Goal: Task Accomplishment & Management: Use online tool/utility

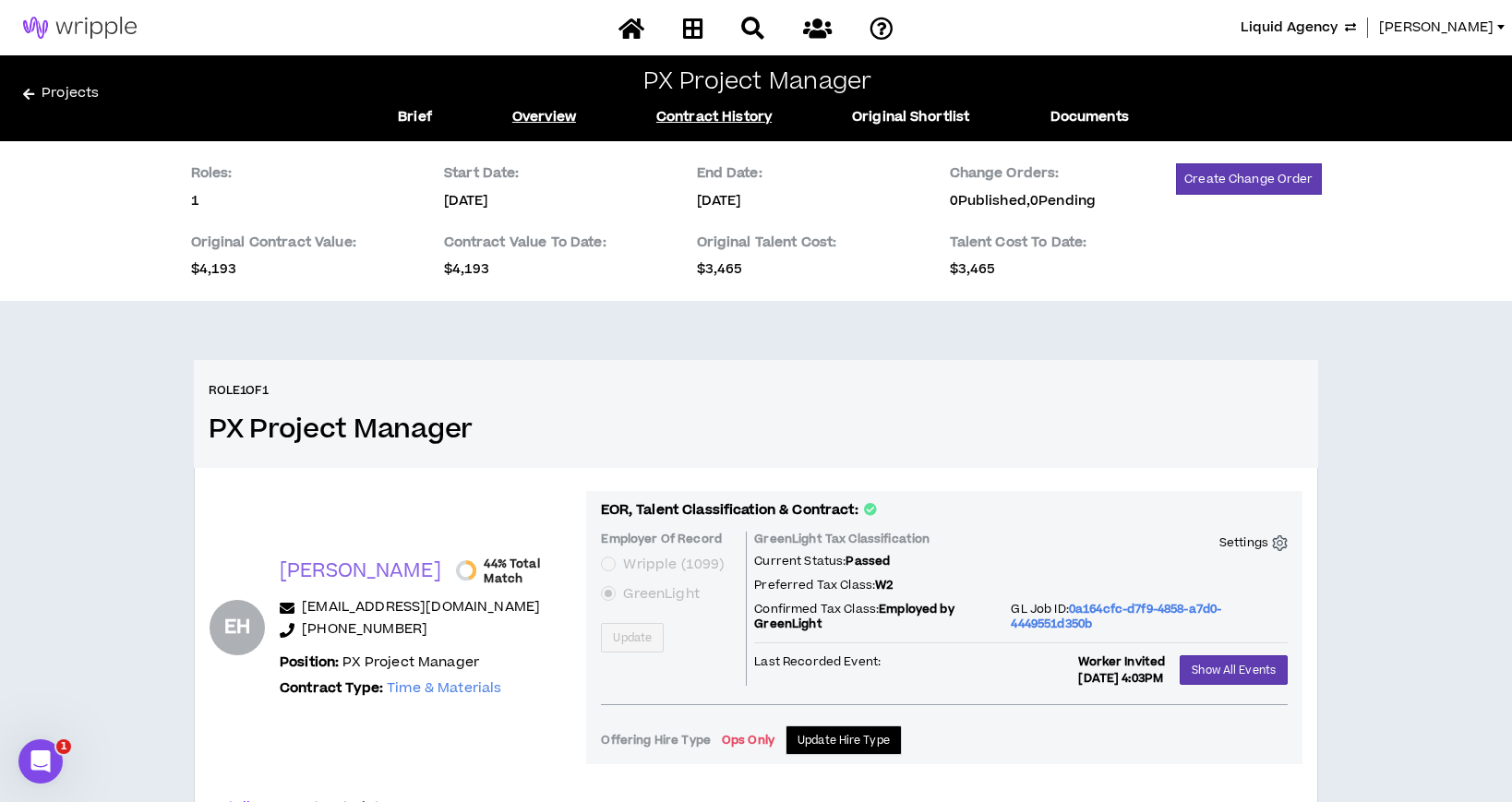
click at [760, 117] on link "Contract History" at bounding box center [714, 117] width 115 height 20
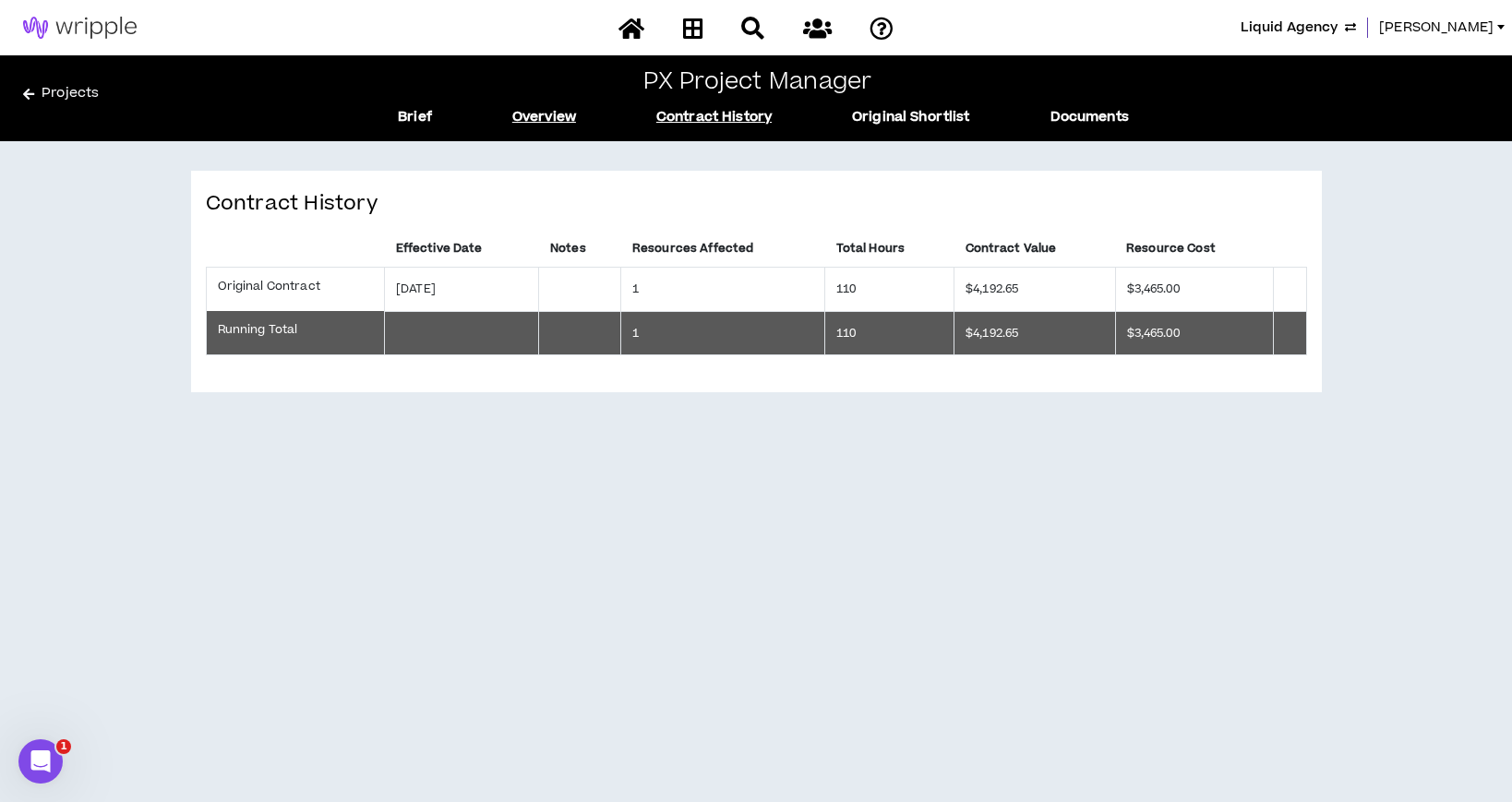
click at [526, 123] on link "Overview" at bounding box center [544, 117] width 63 height 20
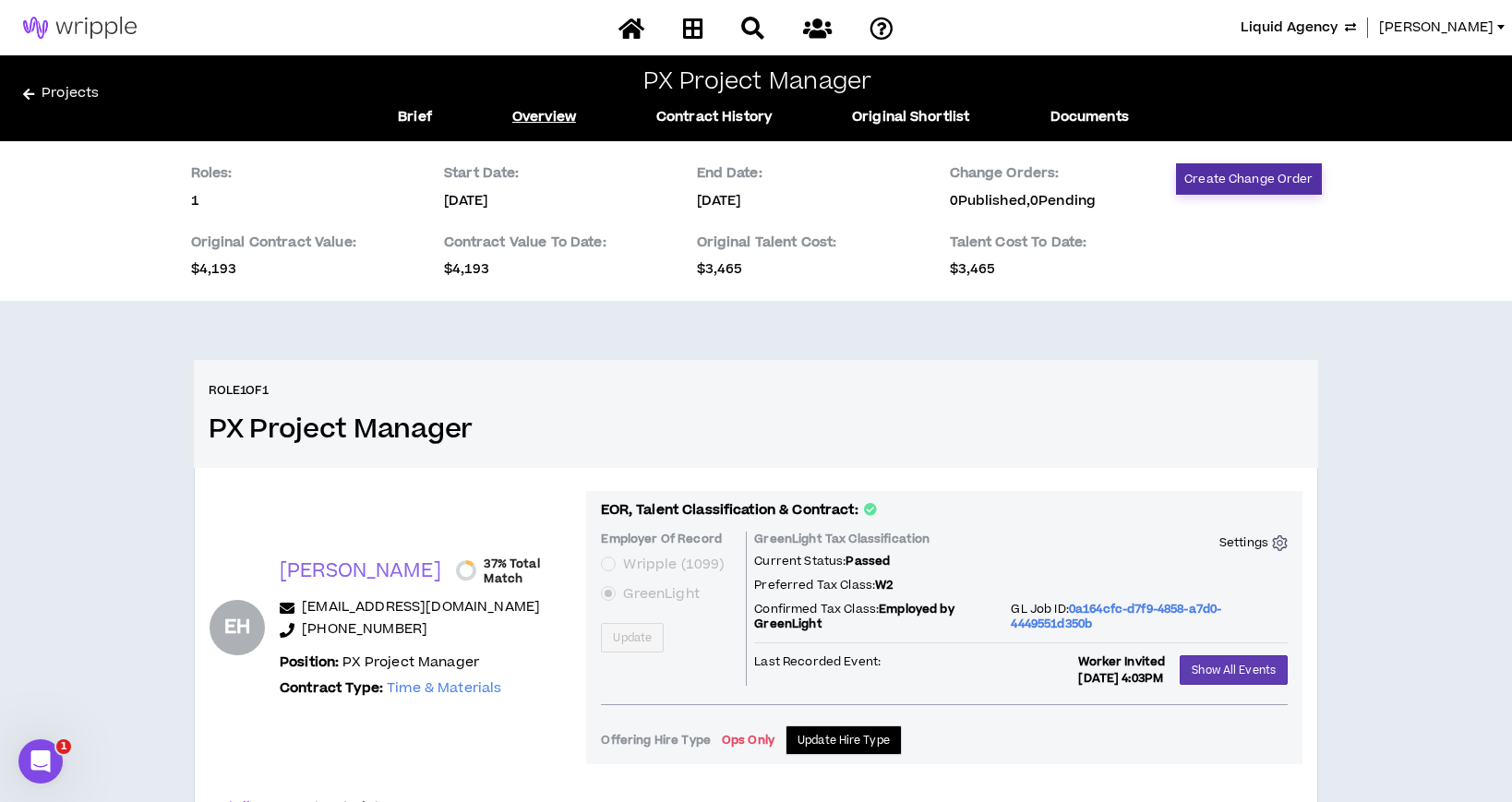
click at [1252, 178] on button "Create Change Order" at bounding box center [1249, 179] width 145 height 32
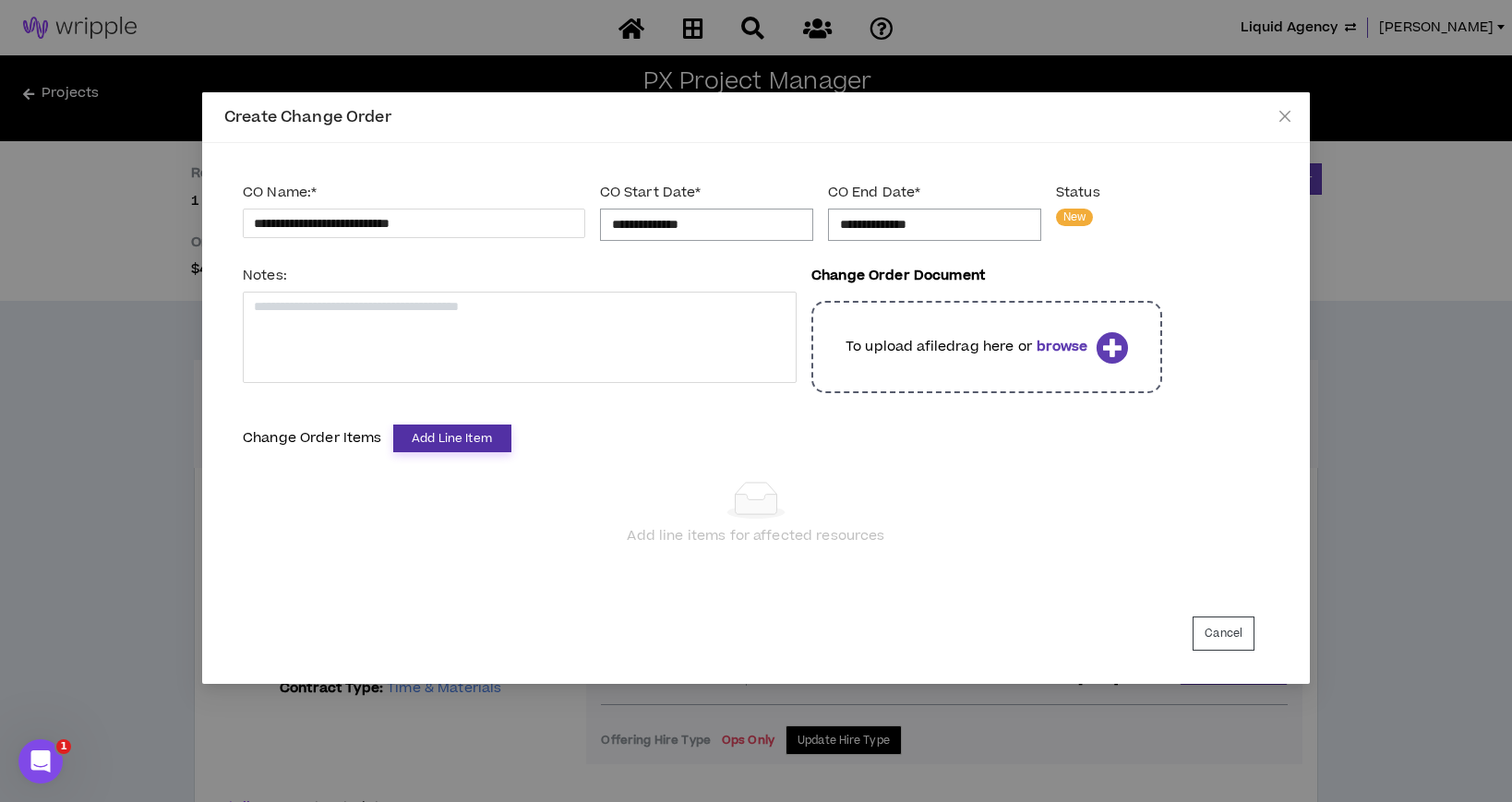
click at [486, 445] on button "Add Line Item" at bounding box center [452, 439] width 118 height 28
click at [477, 470] on span "PX Project Manager" at bounding box center [431, 474] width 137 height 20
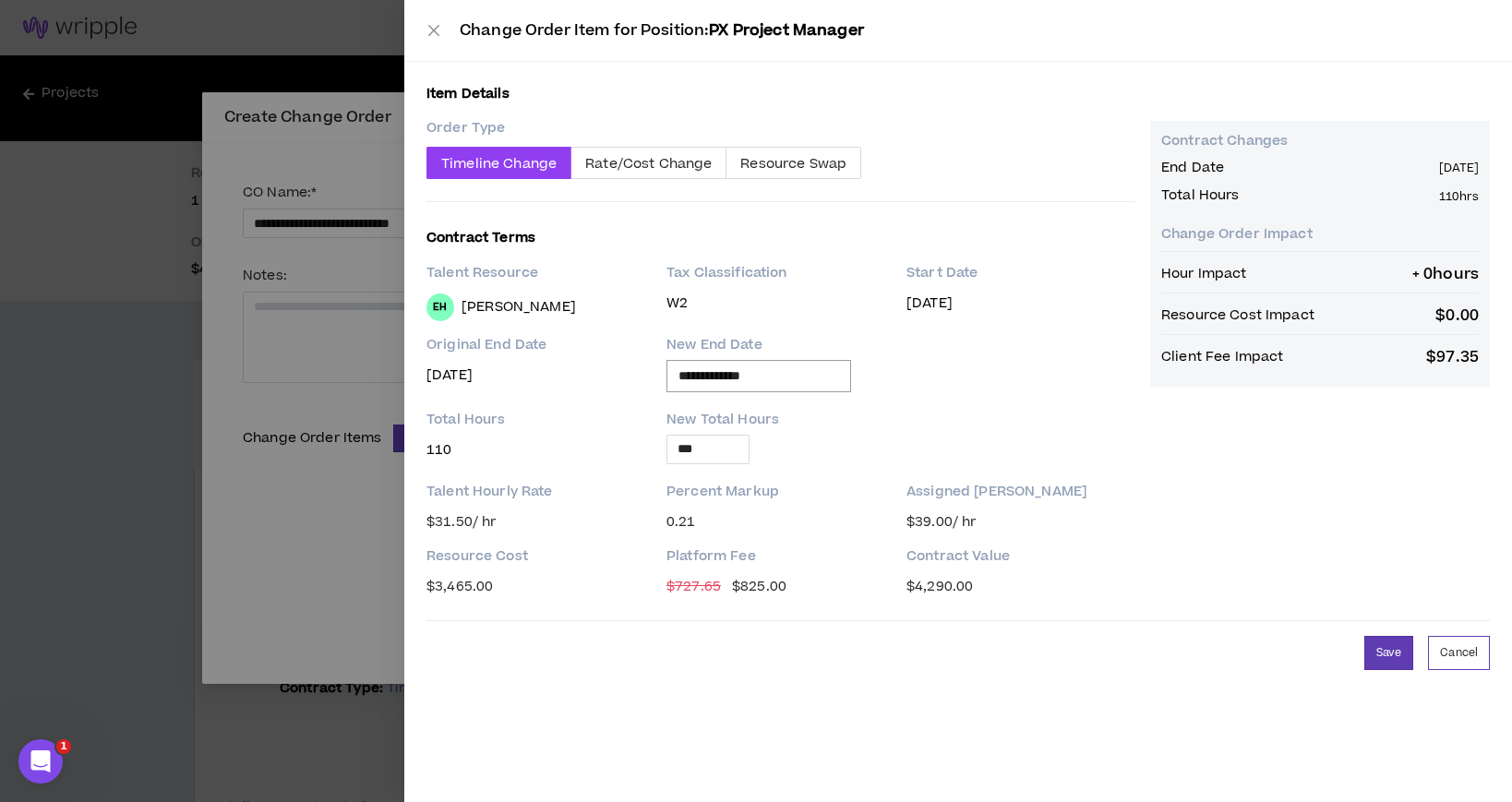
click at [1462, 358] on p "$ 97.35" at bounding box center [1452, 357] width 53 height 22
